Goal: Navigation & Orientation: Find specific page/section

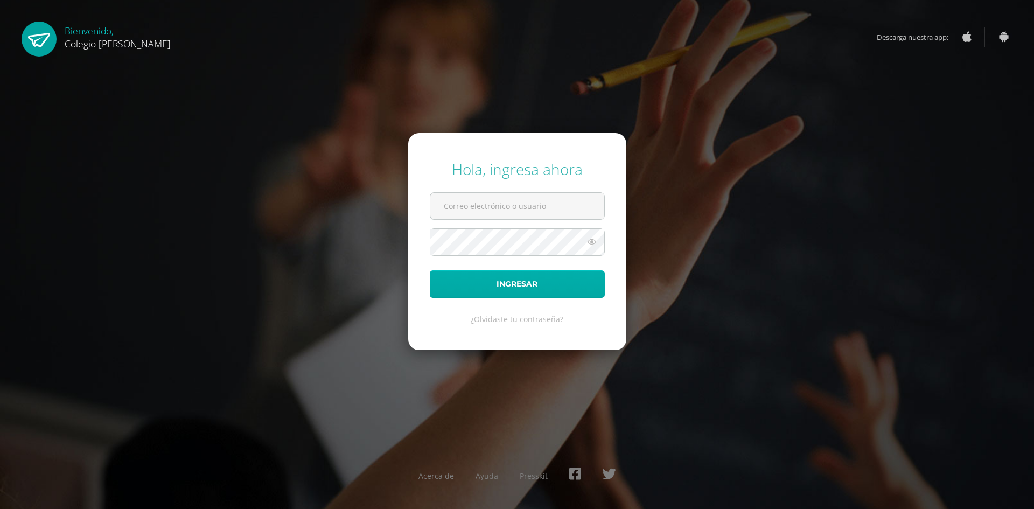
type input "[EMAIL_ADDRESS][DOMAIN_NAME]"
click at [470, 286] on button "Ingresar" at bounding box center [517, 283] width 175 height 27
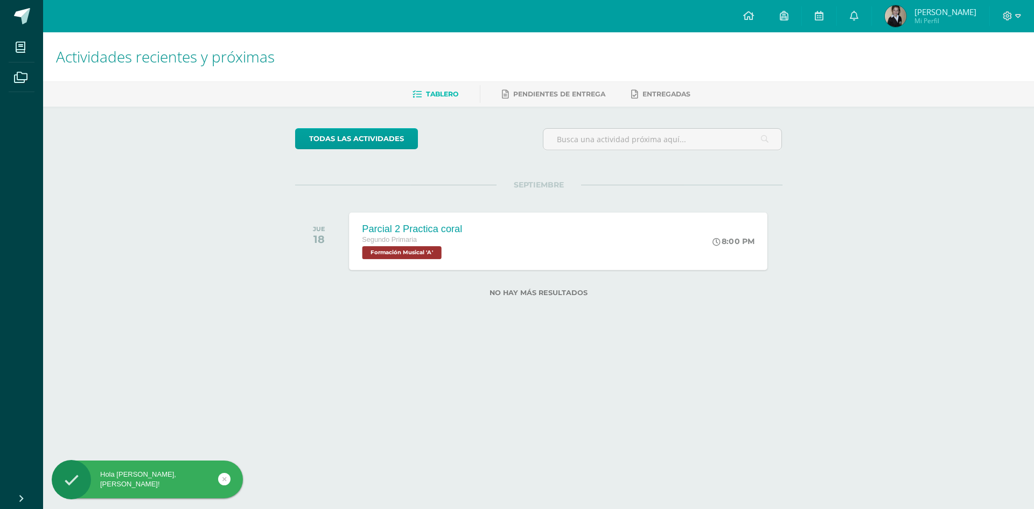
click at [398, 252] on span "Formación Musical 'A'" at bounding box center [401, 252] width 79 height 13
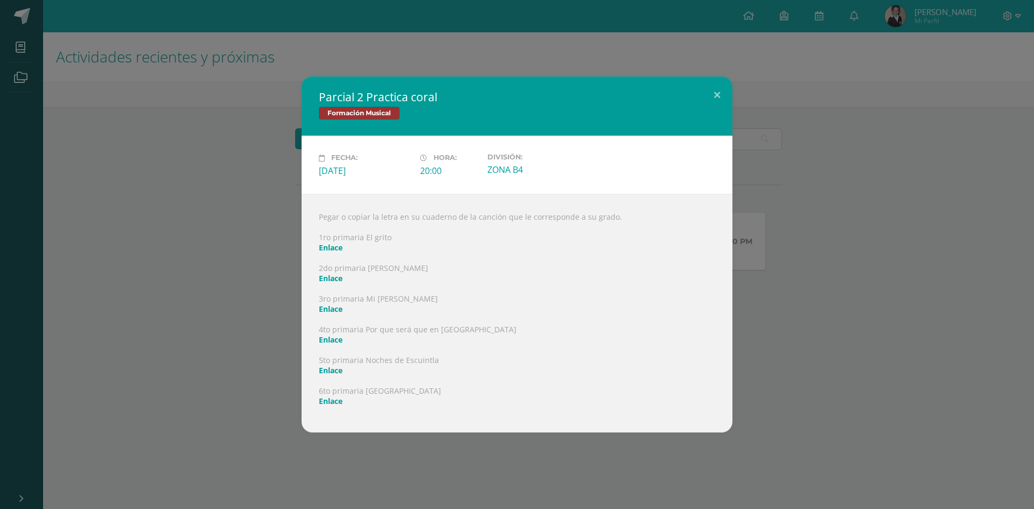
click at [337, 277] on link "Enlace" at bounding box center [331, 278] width 24 height 10
click at [333, 279] on link "Enlace" at bounding box center [331, 278] width 24 height 10
click at [715, 95] on button at bounding box center [717, 95] width 31 height 37
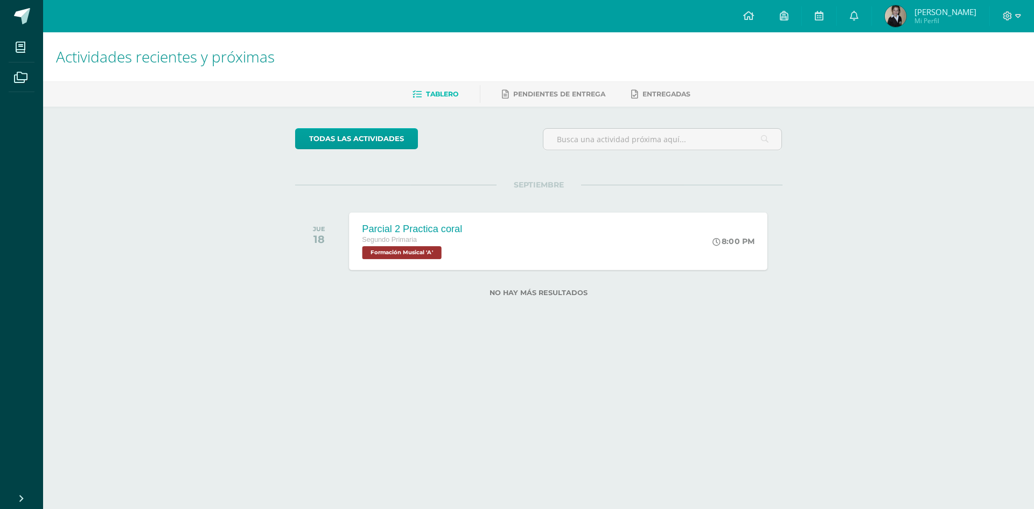
click at [415, 251] on span "Formación Musical 'A'" at bounding box center [401, 252] width 79 height 13
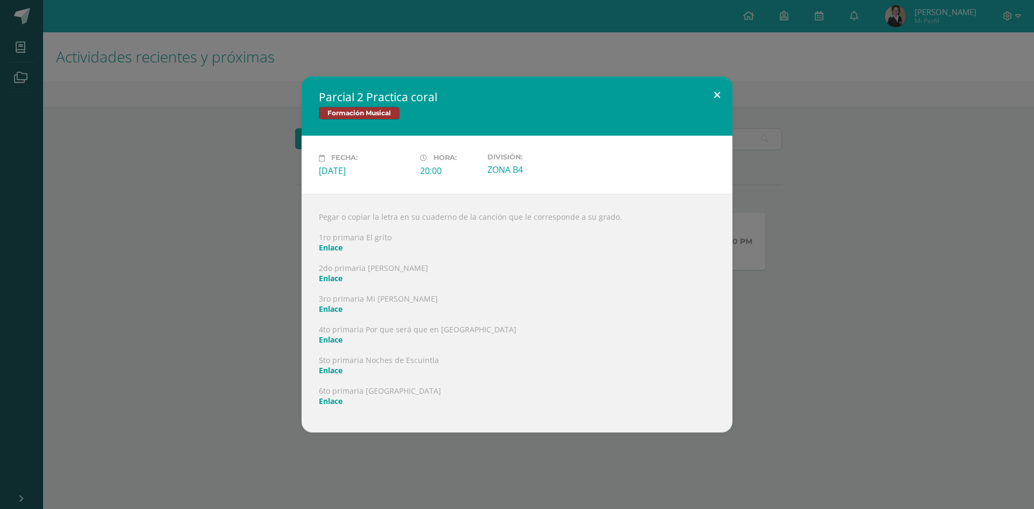
click at [715, 94] on button at bounding box center [717, 95] width 31 height 37
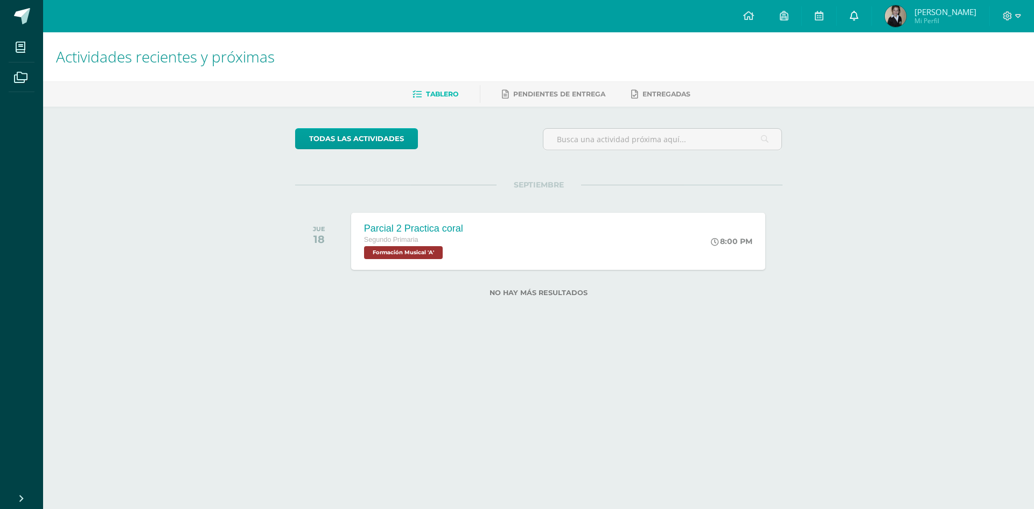
click at [859, 13] on icon at bounding box center [854, 16] width 9 height 10
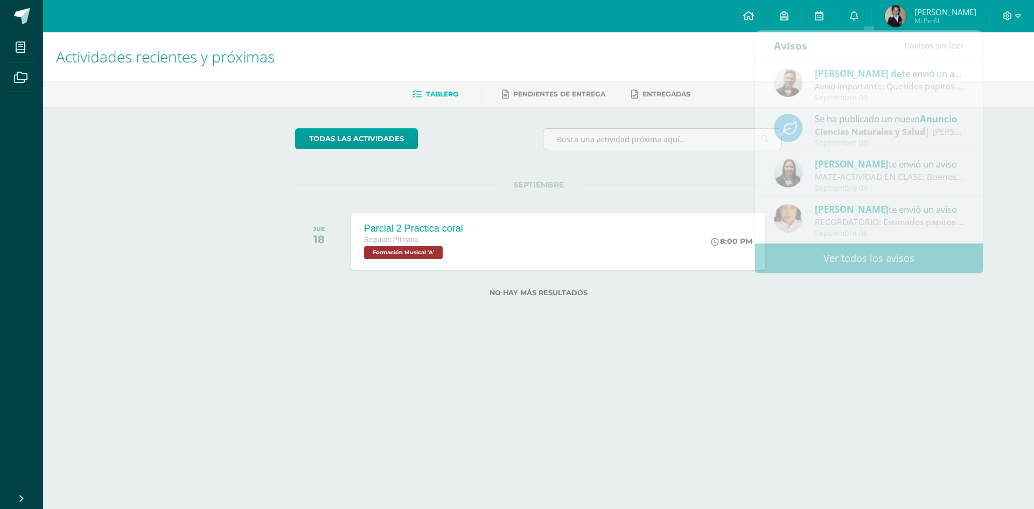
click at [754, 18] on icon at bounding box center [748, 16] width 11 height 10
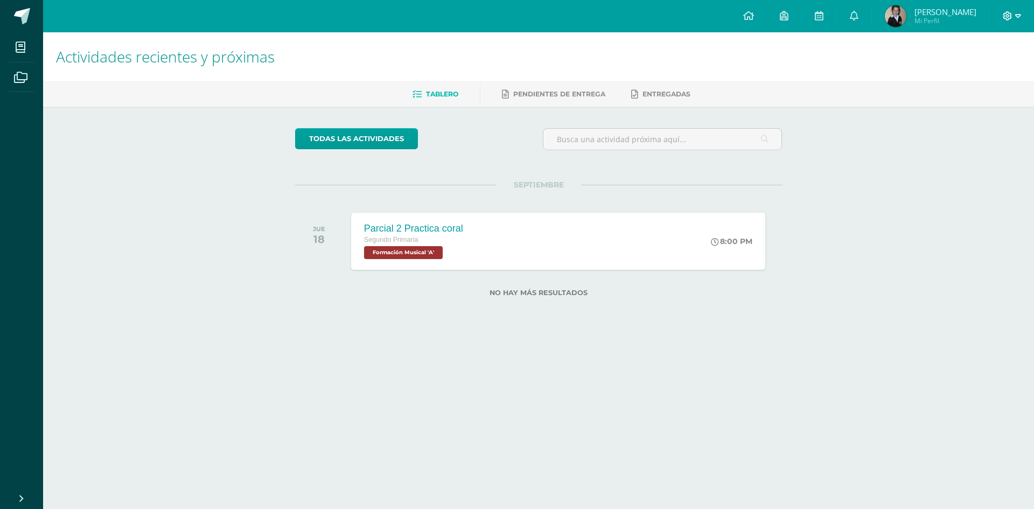
click at [1020, 16] on icon at bounding box center [1019, 16] width 6 height 4
click at [987, 75] on span "Cerrar sesión" at bounding box center [984, 73] width 48 height 10
